Goal: Information Seeking & Learning: Learn about a topic

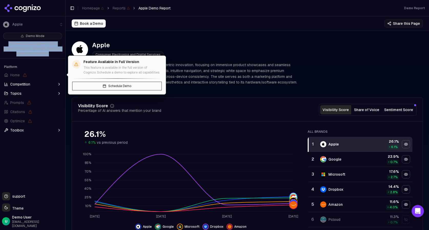
scroll to position [1014, 0]
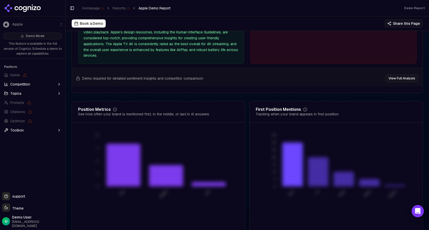
click at [29, 172] on div "Demo Mode This feature is available in the full version of Cognizo. Schedule a …" at bounding box center [32, 111] width 65 height 160
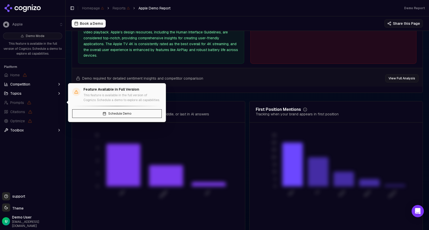
click at [15, 93] on span "Topics" at bounding box center [15, 93] width 11 height 5
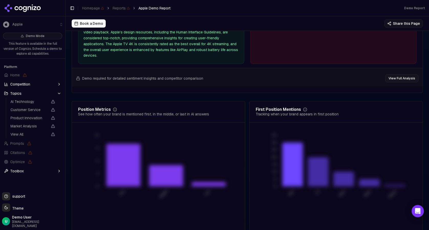
click at [17, 93] on span "Topics" at bounding box center [15, 93] width 11 height 5
click at [60, 94] on icon "button" at bounding box center [59, 94] width 4 height 4
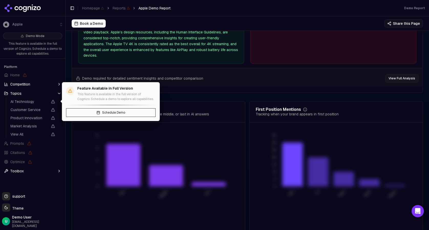
click at [20, 104] on span "AI Technology" at bounding box center [28, 101] width 37 height 5
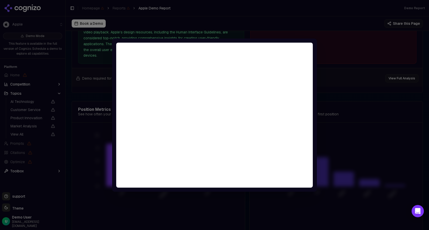
click at [345, 36] on div at bounding box center [214, 115] width 429 height 230
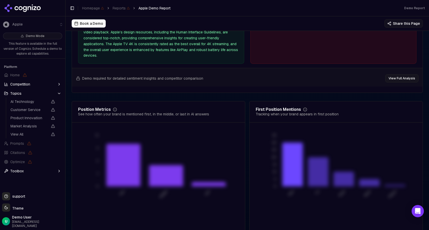
click at [60, 93] on icon "button" at bounding box center [59, 94] width 4 height 4
click at [35, 131] on button "Toolbox" at bounding box center [32, 130] width 61 height 8
click at [41, 131] on button "Toolbox" at bounding box center [32, 130] width 61 height 8
click at [17, 85] on span "Competition" at bounding box center [20, 84] width 20 height 5
click at [18, 84] on span "Competition" at bounding box center [20, 84] width 20 height 5
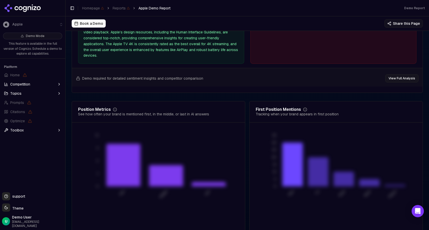
click at [17, 94] on span "Topics" at bounding box center [15, 93] width 11 height 5
click at [24, 79] on span "Home" at bounding box center [32, 75] width 61 height 8
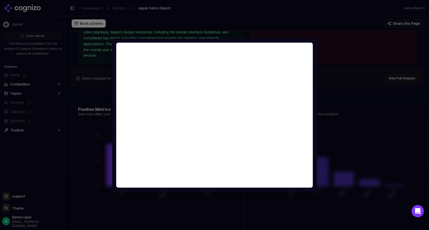
click at [345, 42] on div at bounding box center [214, 115] width 429 height 230
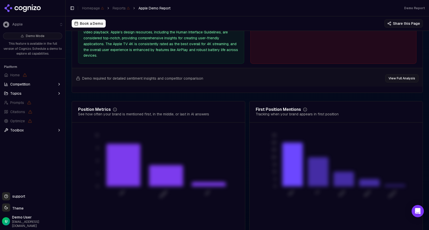
click at [73, 8] on button "Toggle Sidebar" at bounding box center [72, 8] width 7 height 7
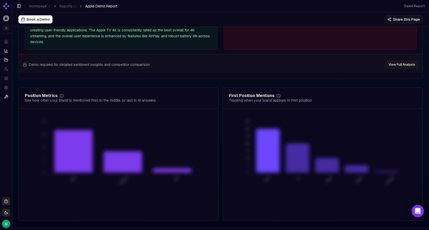
scroll to position [1005, 0]
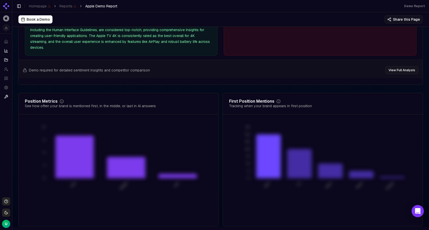
click at [417, 6] on div "Demo Report" at bounding box center [414, 6] width 21 height 4
click at [410, 7] on div "Demo Report" at bounding box center [414, 6] width 21 height 4
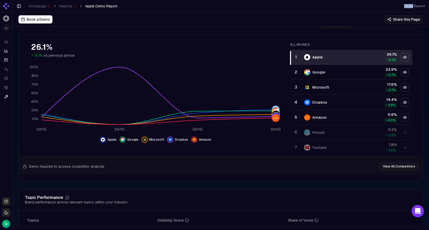
scroll to position [0, 0]
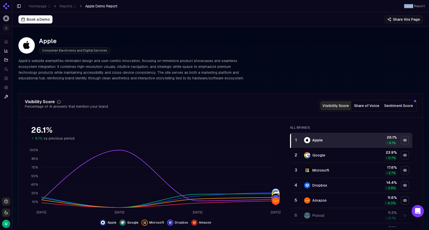
click at [370, 108] on button "Share of Voice" at bounding box center [366, 105] width 31 height 9
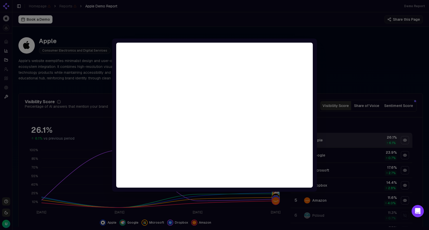
click at [376, 65] on div at bounding box center [214, 115] width 429 height 230
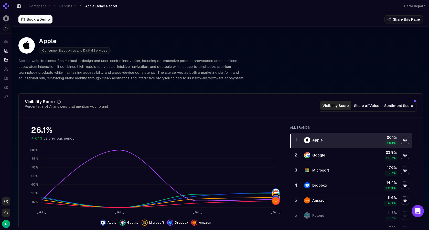
click at [402, 107] on button "Sentiment Score" at bounding box center [398, 105] width 33 height 9
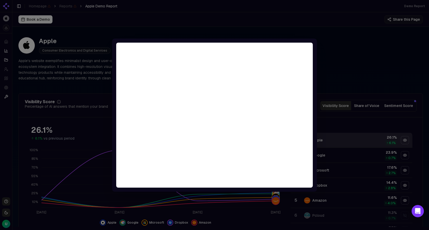
click at [345, 43] on div at bounding box center [214, 115] width 429 height 230
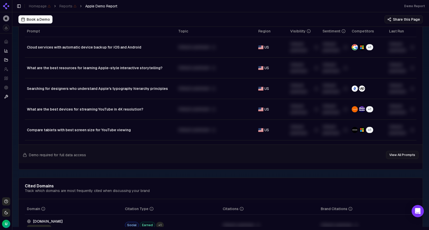
scroll to position [406, 0]
